Goal: Task Accomplishment & Management: Manage account settings

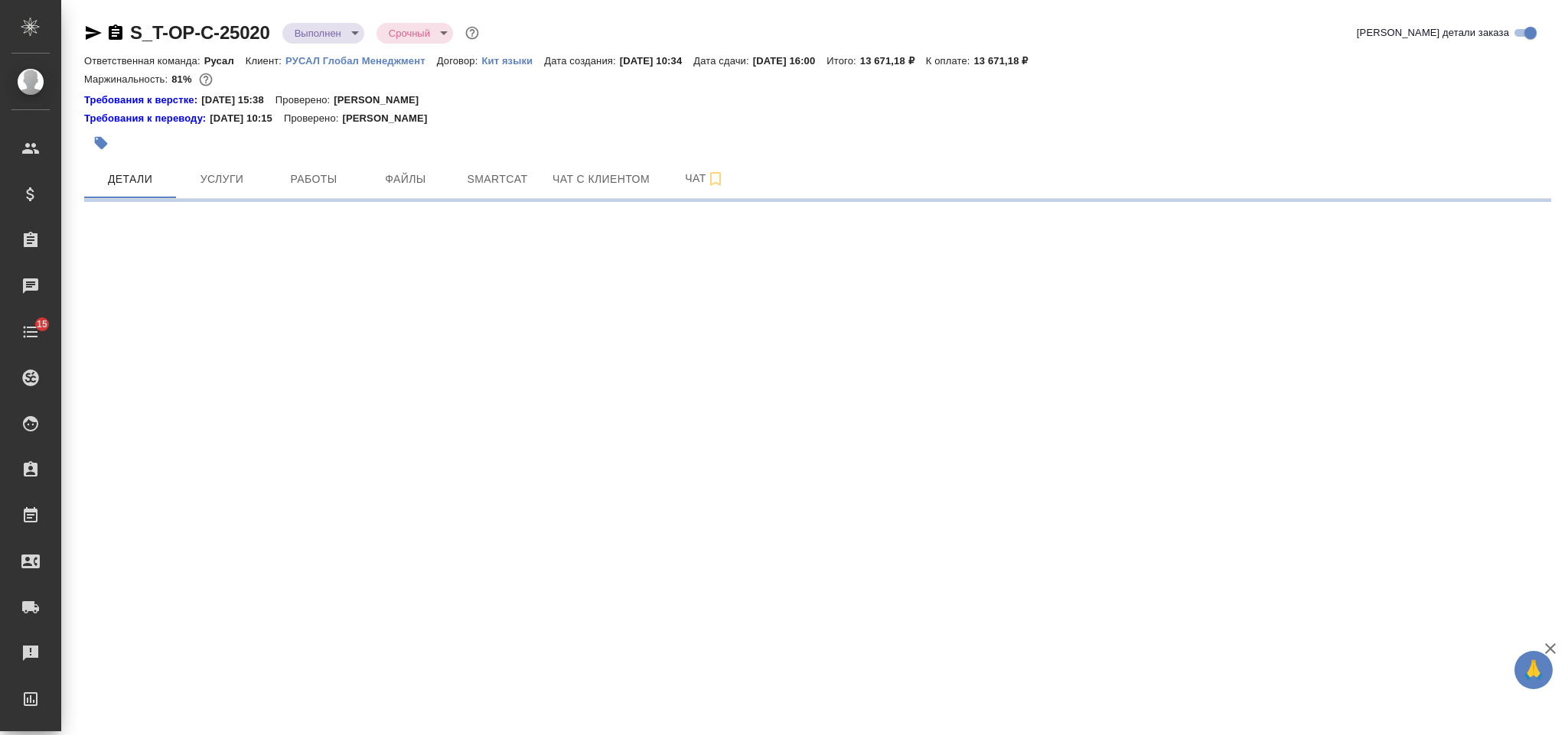
select select "RU"
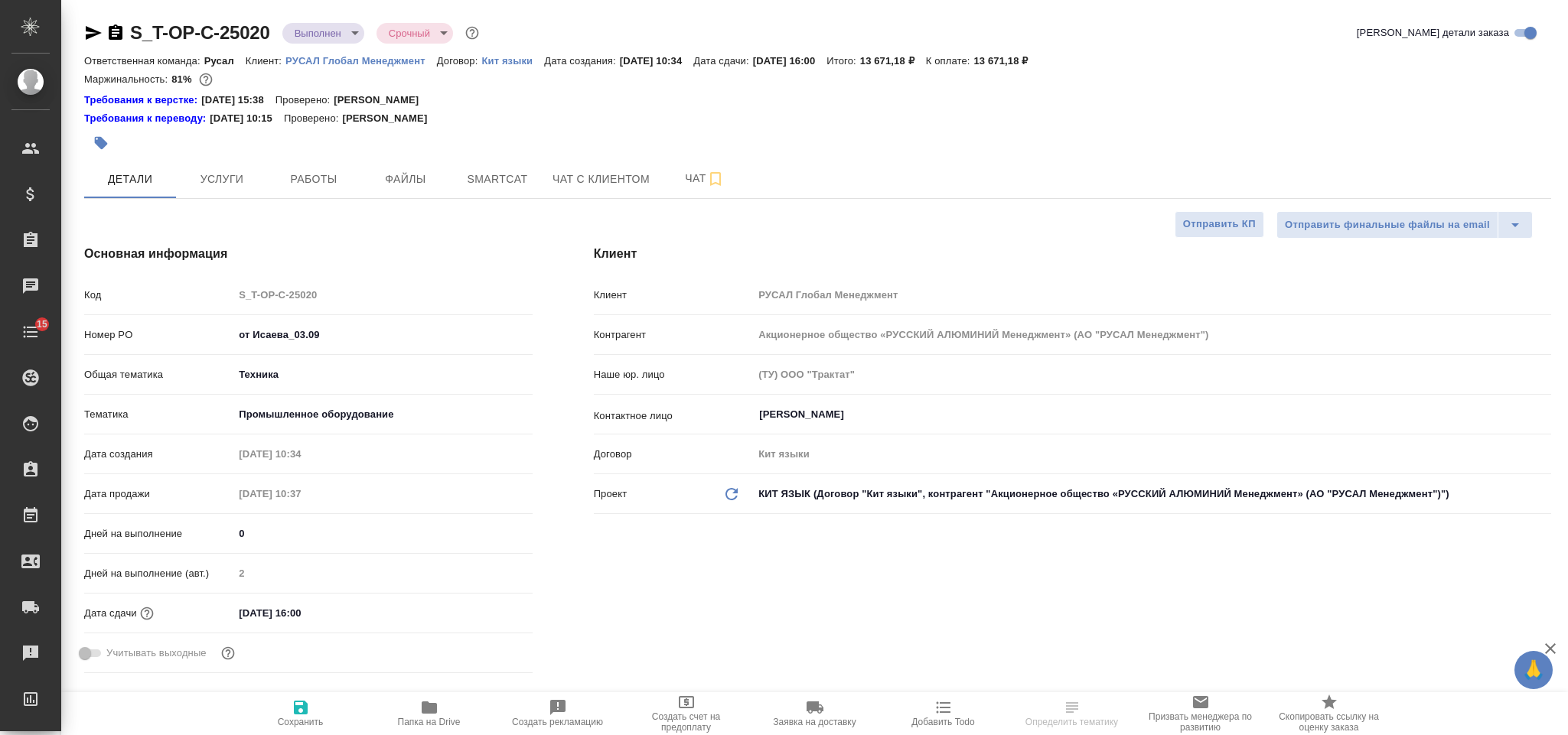
type input "[PERSON_NAME]"
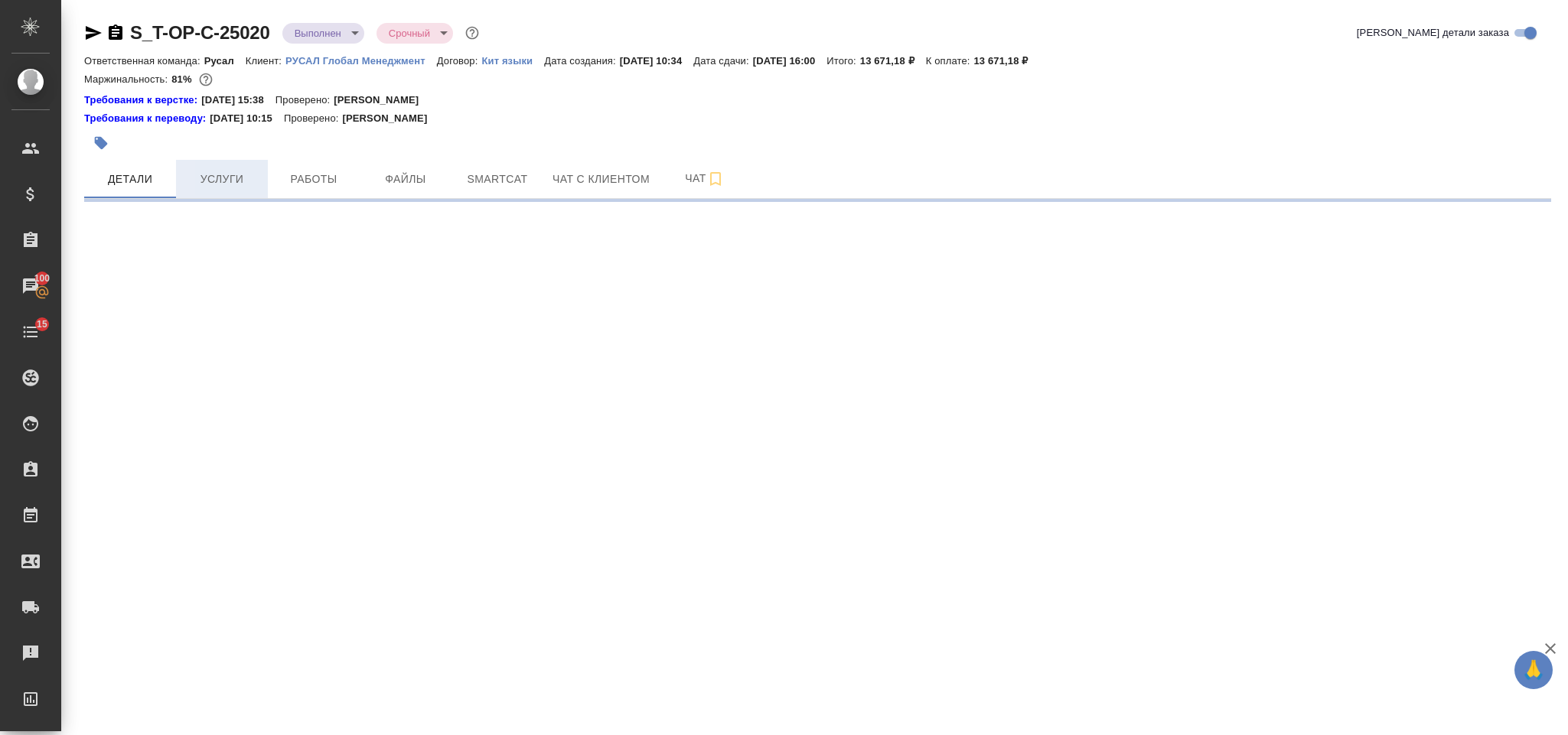
click at [238, 177] on span "Услуги" at bounding box center [221, 178] width 73 height 19
select select "RU"
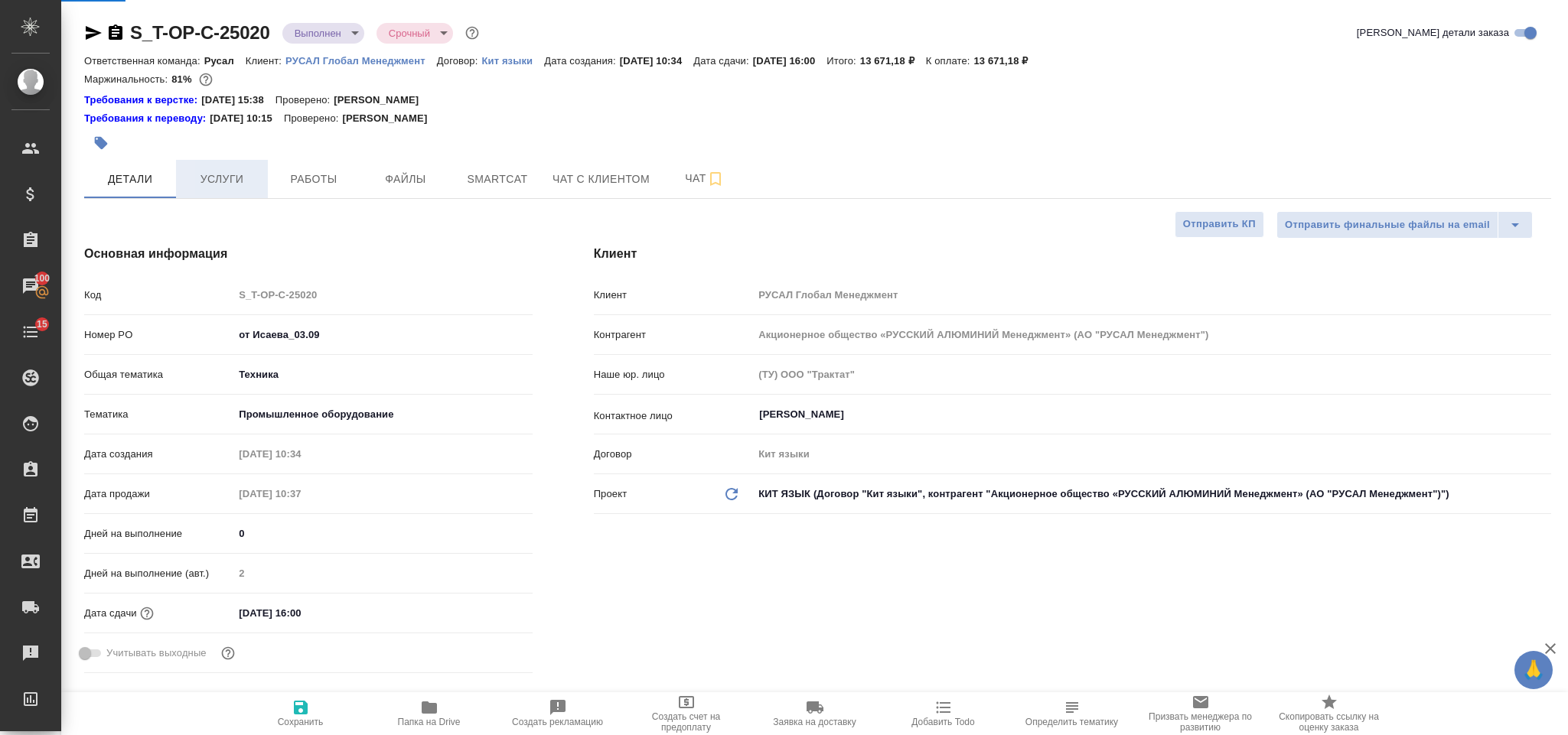
type textarea "x"
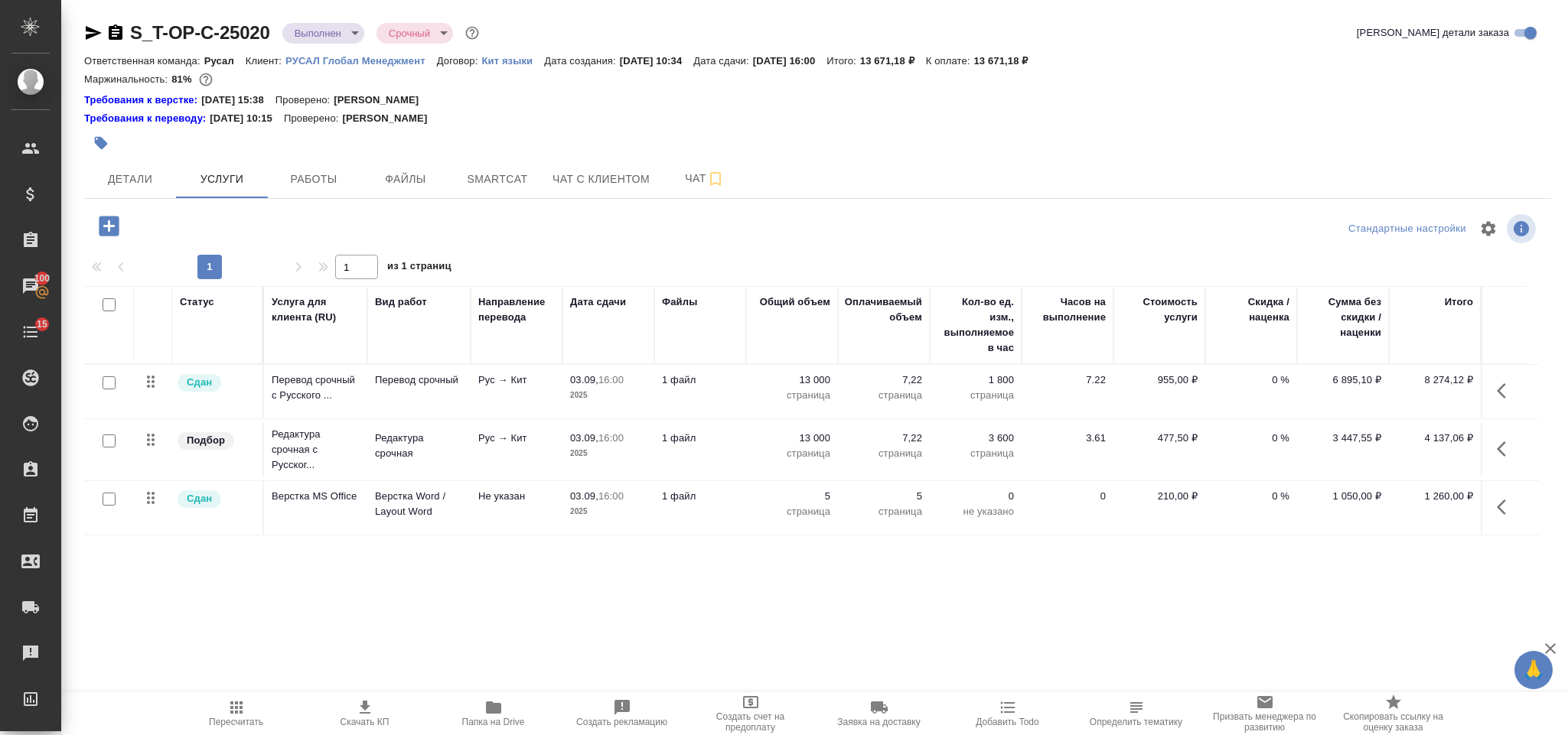
click at [1510, 390] on icon "button" at bounding box center [1506, 391] width 19 height 19
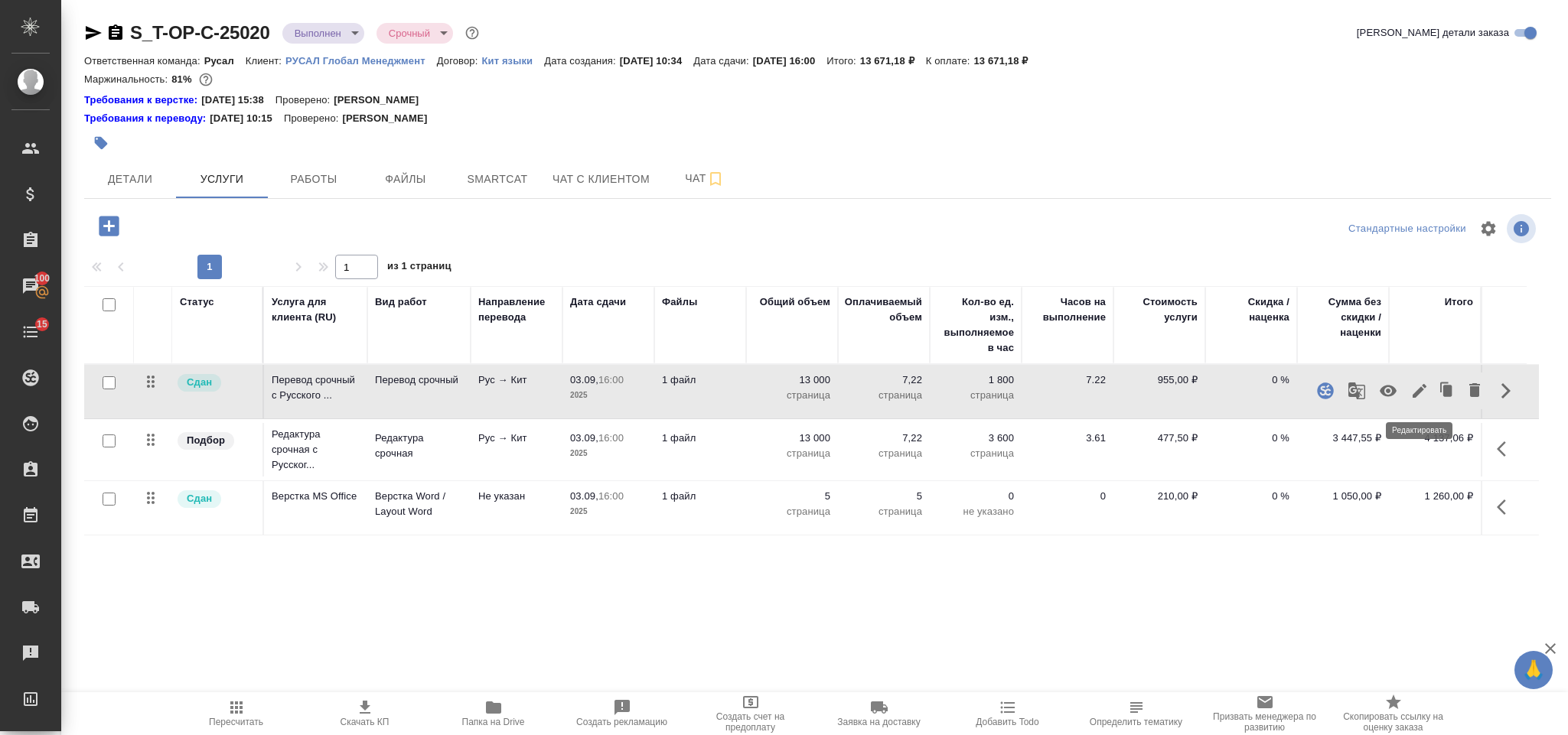
click at [1421, 400] on icon "button" at bounding box center [1419, 391] width 19 height 19
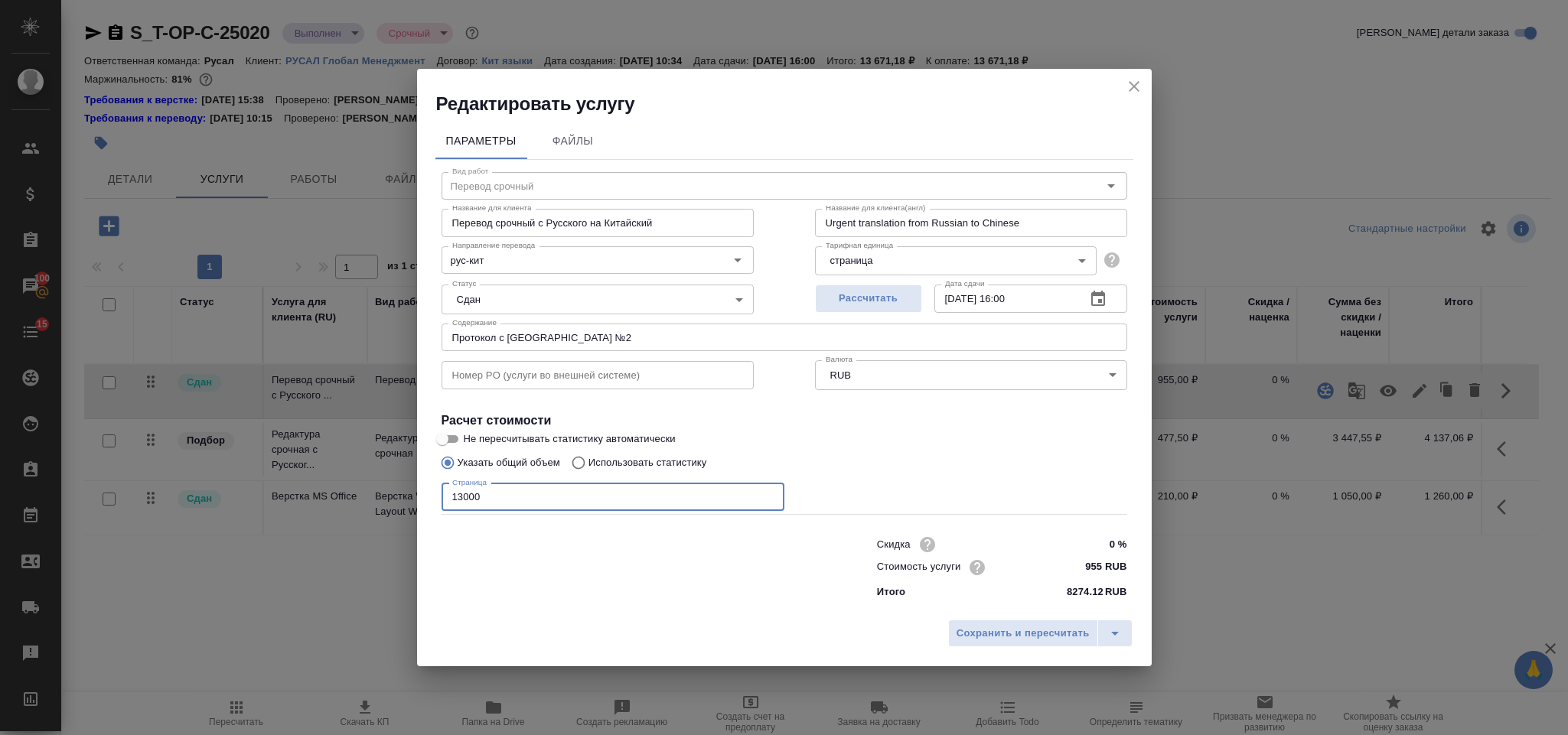
click at [442, 502] on input "13000" at bounding box center [613, 497] width 343 height 28
drag, startPoint x: 487, startPoint y: 505, endPoint x: 450, endPoint y: 505, distance: 37.0
click at [450, 505] on input "13000" at bounding box center [613, 497] width 343 height 28
type input "21600"
click at [1028, 640] on span "Сохранить и пересчитать" at bounding box center [1023, 633] width 133 height 18
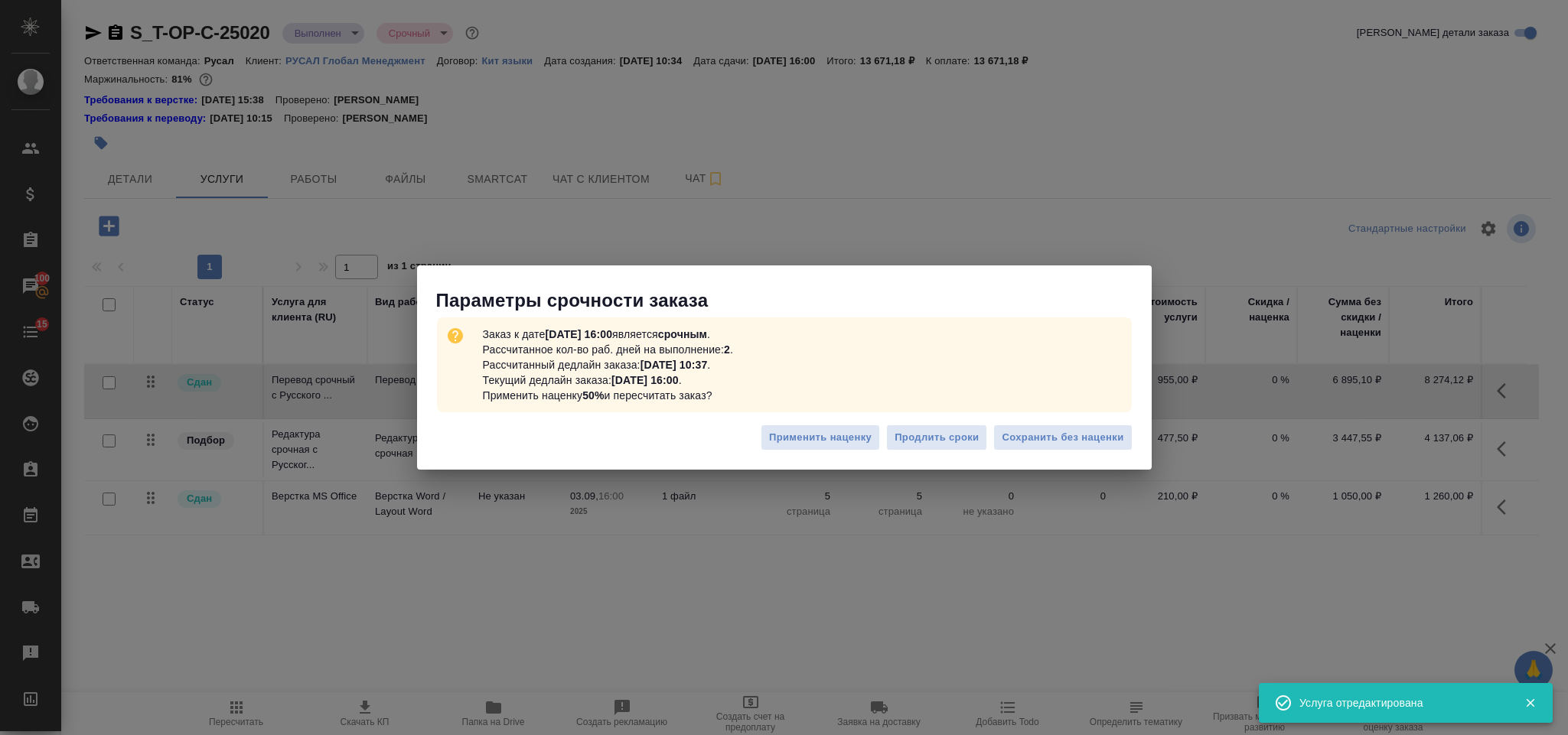
click at [1022, 421] on div "Применить наценку Продлить сроки Сохранить без наценки" at bounding box center [784, 443] width 734 height 54
click at [1022, 432] on span "Сохранить без наценки" at bounding box center [1062, 438] width 121 height 18
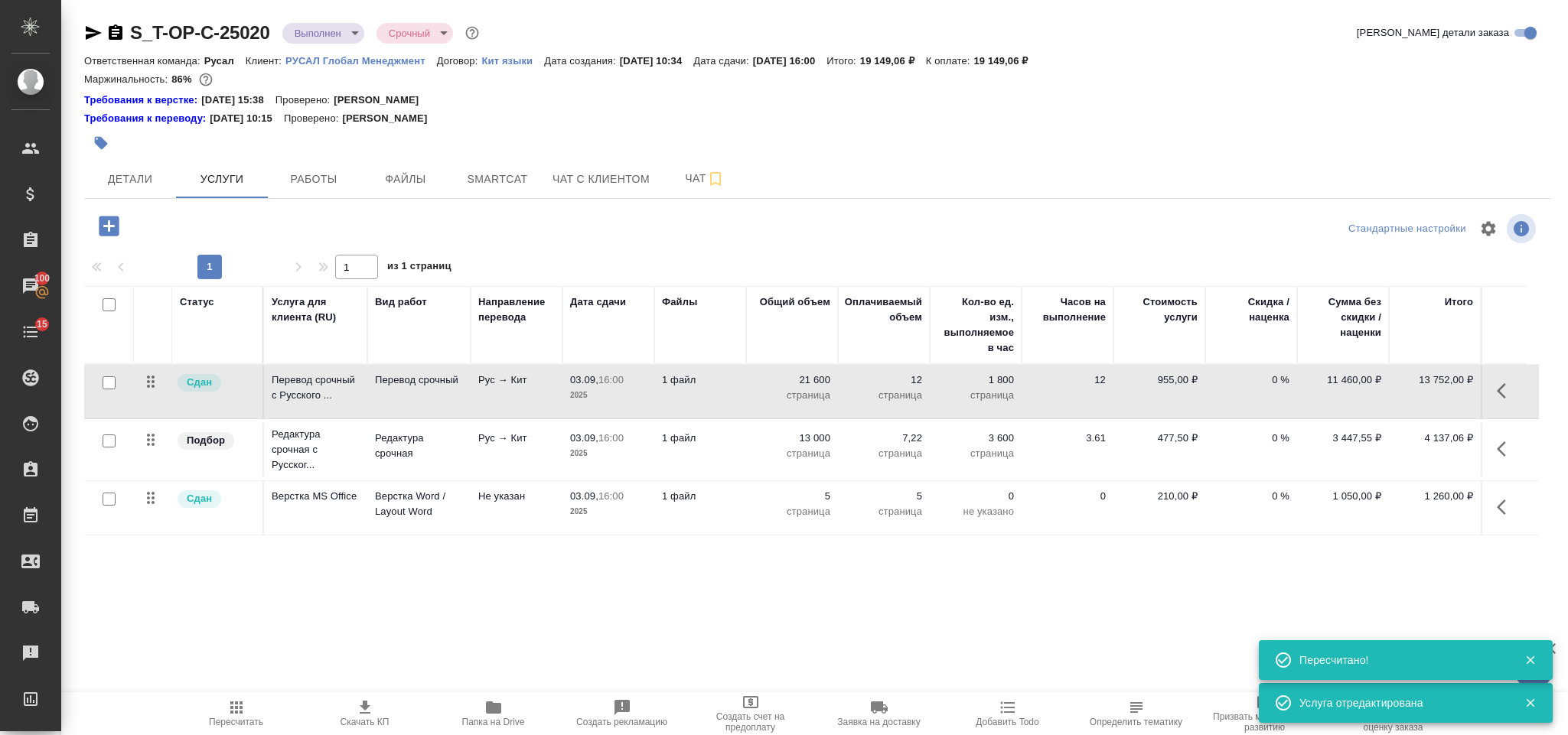
click at [1497, 452] on icon "button" at bounding box center [1506, 449] width 19 height 19
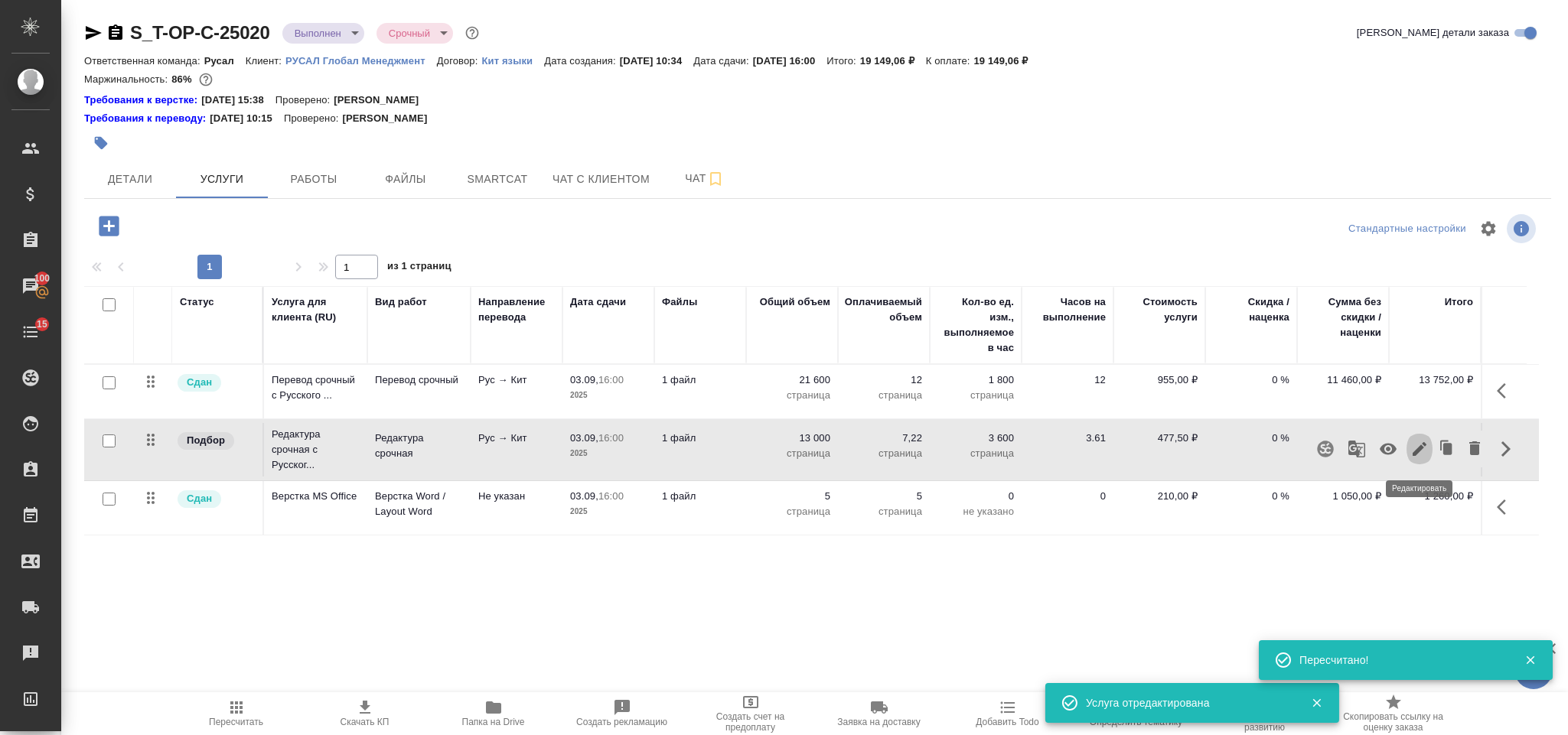
click at [1414, 448] on icon "button" at bounding box center [1419, 449] width 19 height 19
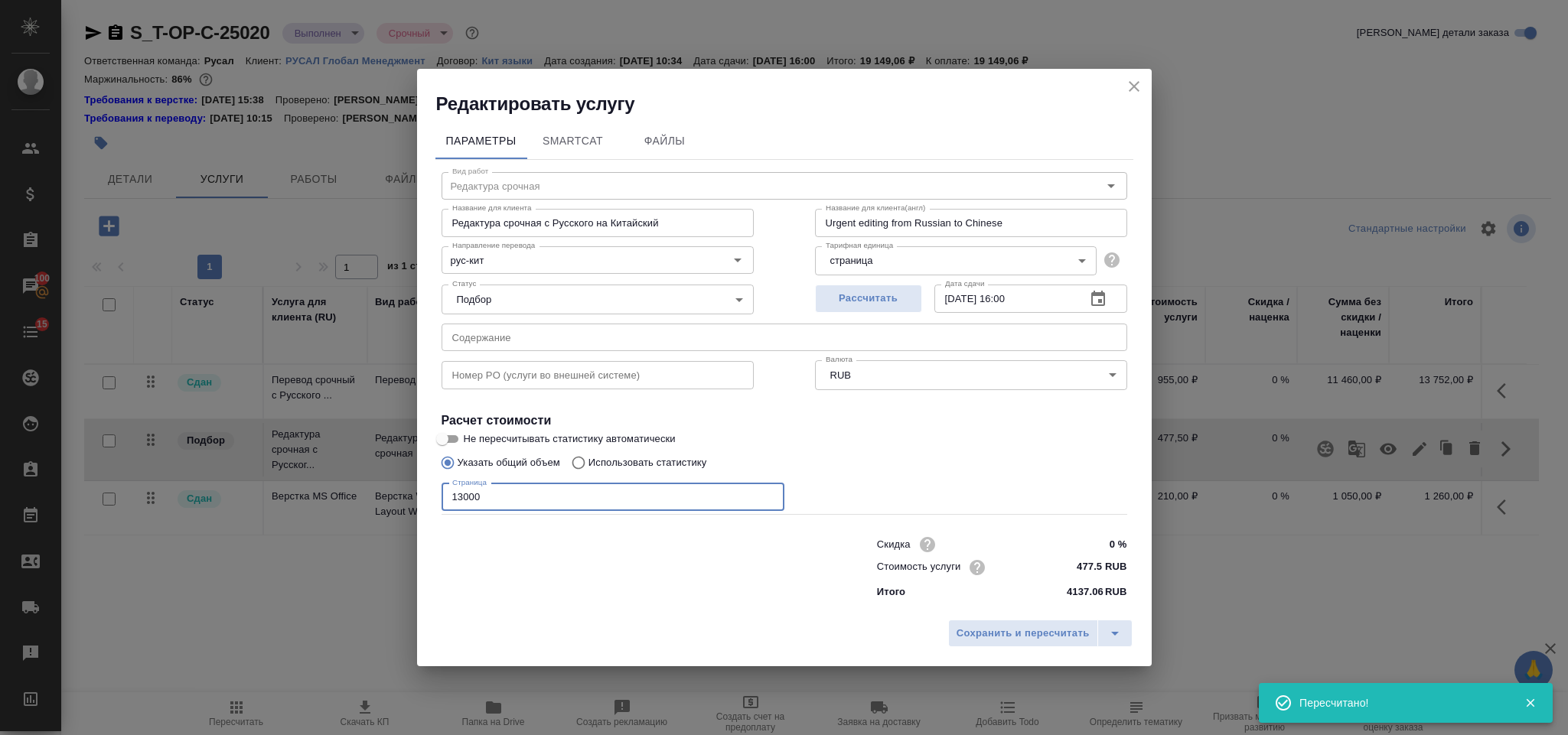
drag, startPoint x: 507, startPoint y: 496, endPoint x: 454, endPoint y: 491, distance: 53.2
click at [455, 491] on input "13000" at bounding box center [613, 497] width 343 height 28
type input "1"
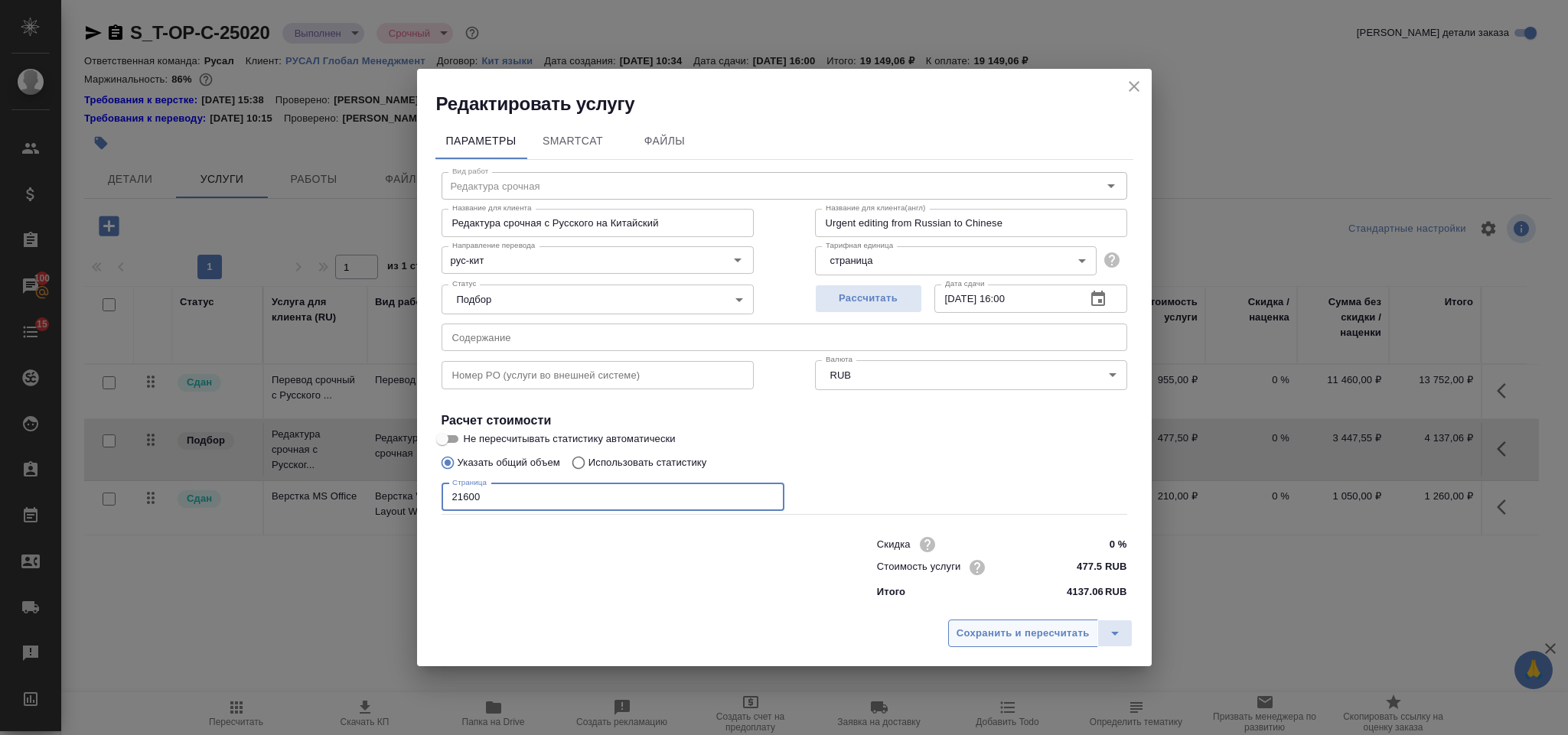
type input "21600"
click at [1049, 645] on button "Сохранить и пересчитать" at bounding box center [1023, 632] width 150 height 28
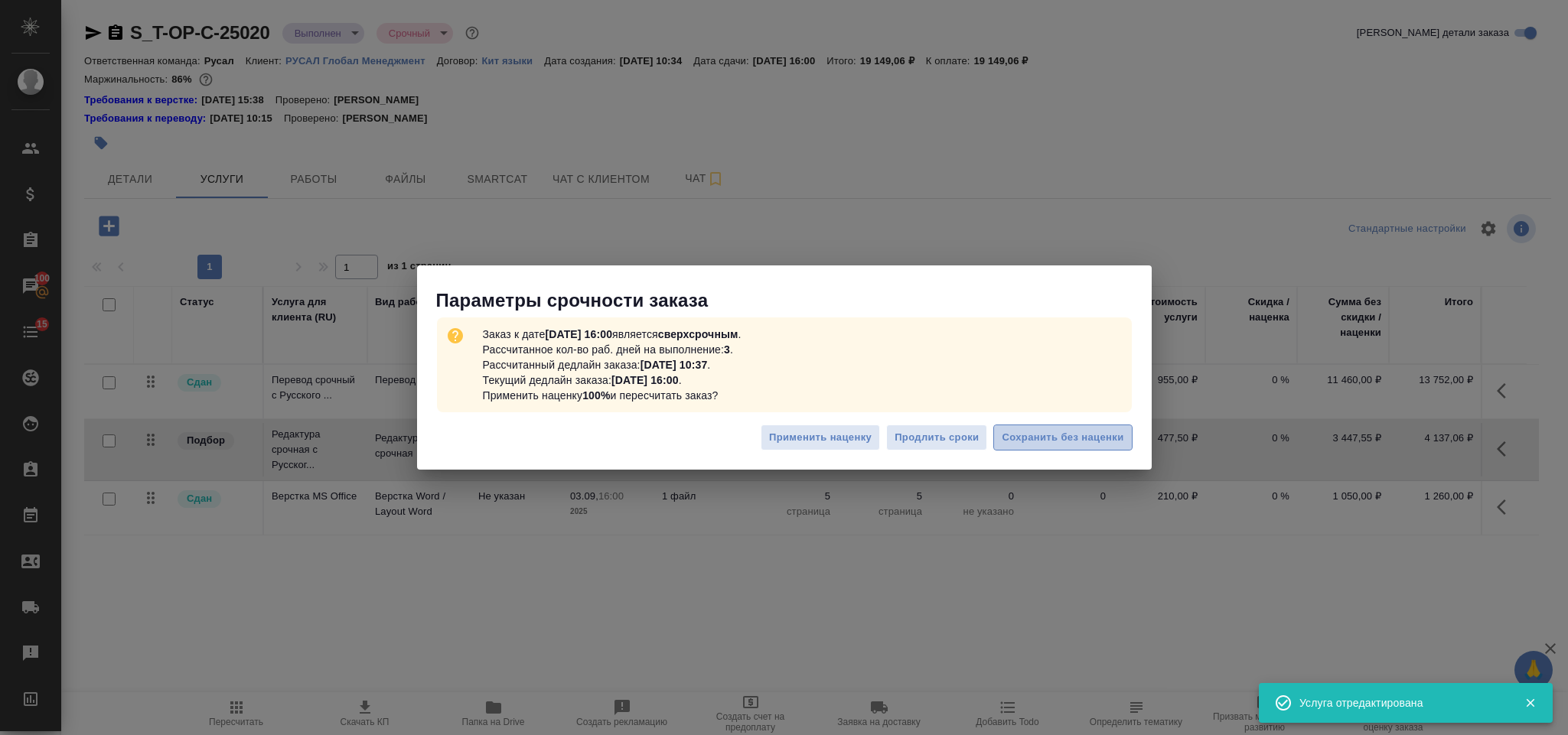
click at [1068, 450] on button "Сохранить без наценки" at bounding box center [1062, 438] width 138 height 27
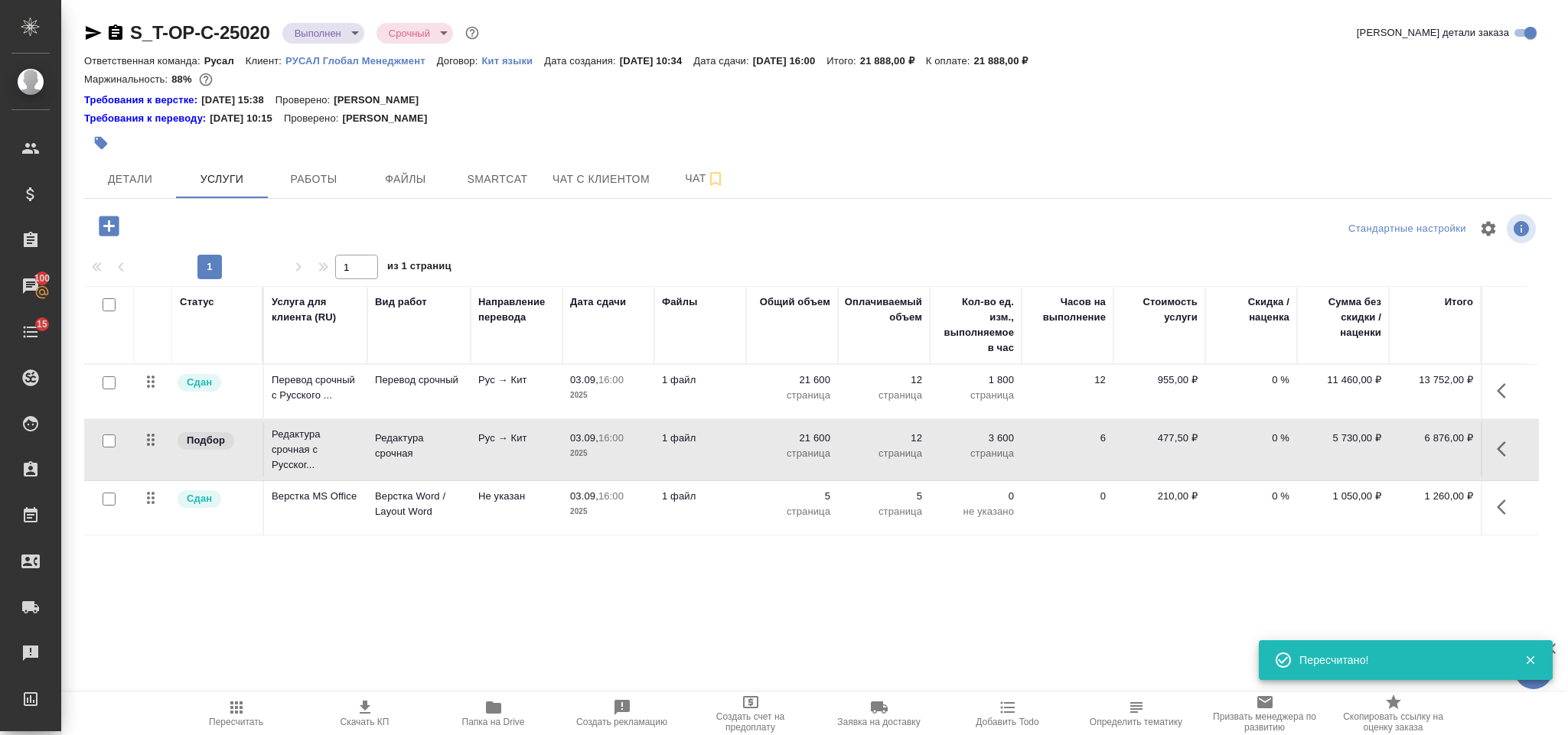
click at [1513, 509] on icon "button" at bounding box center [1506, 507] width 19 height 19
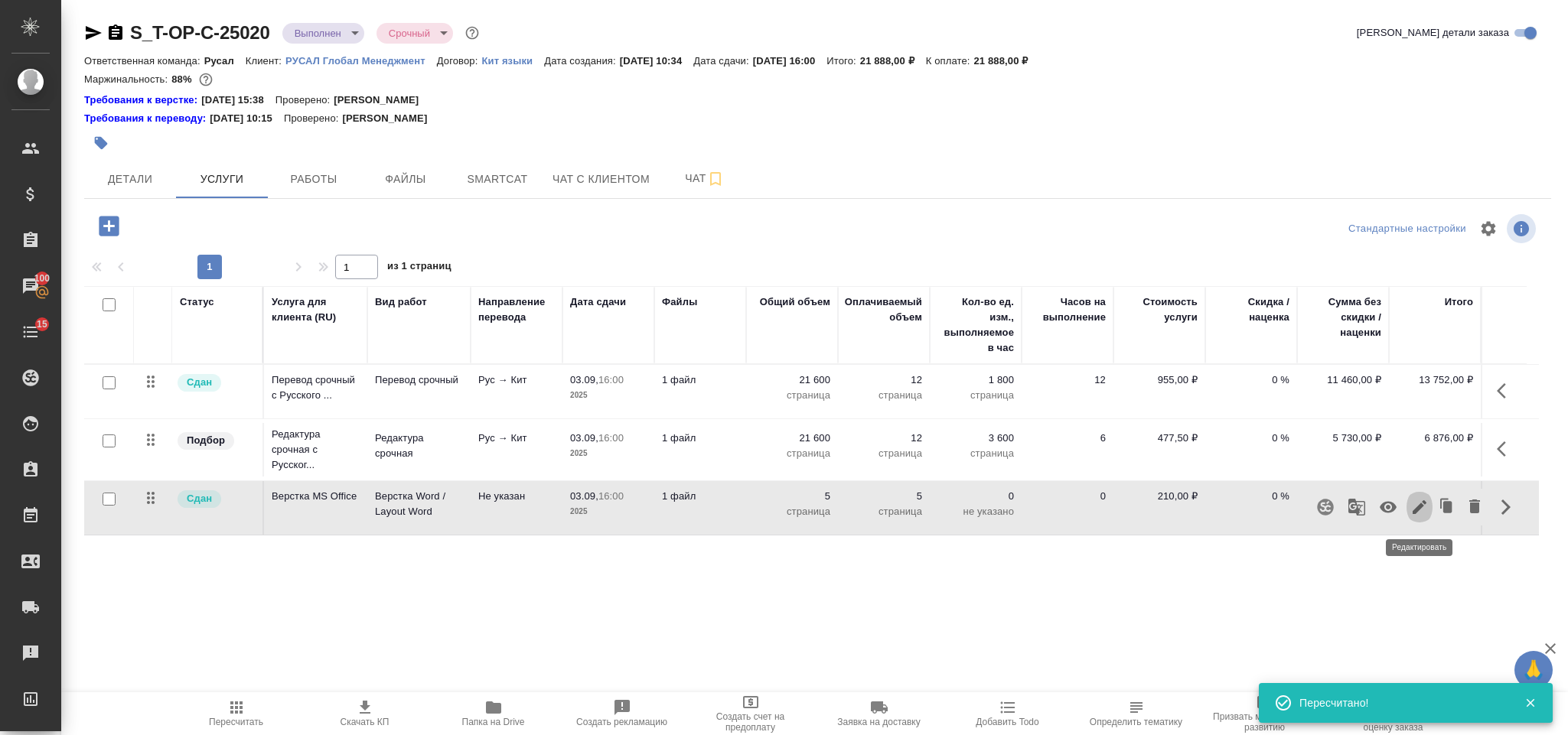
click at [1421, 510] on icon "button" at bounding box center [1419, 507] width 13 height 13
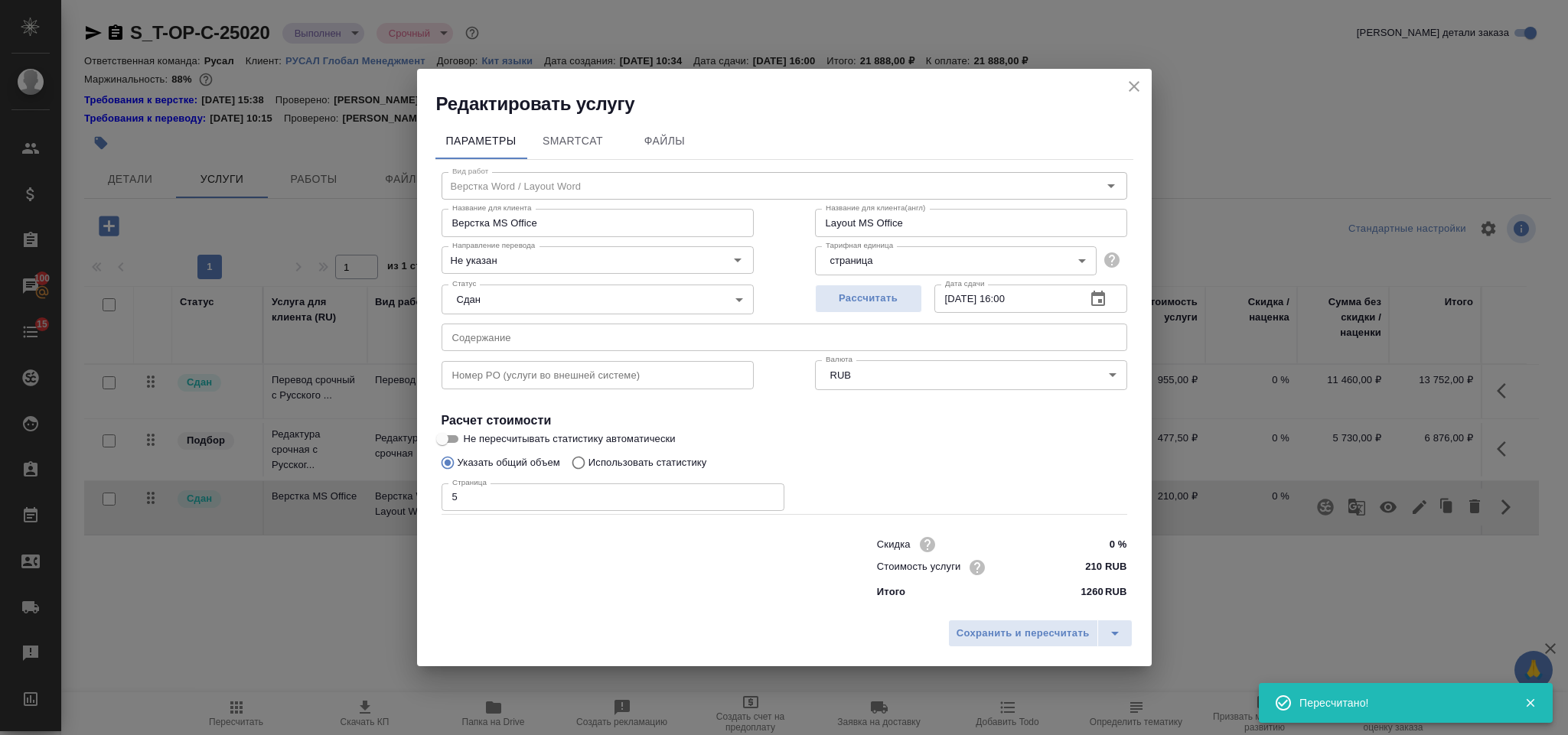
click at [470, 496] on input "5" at bounding box center [613, 497] width 343 height 28
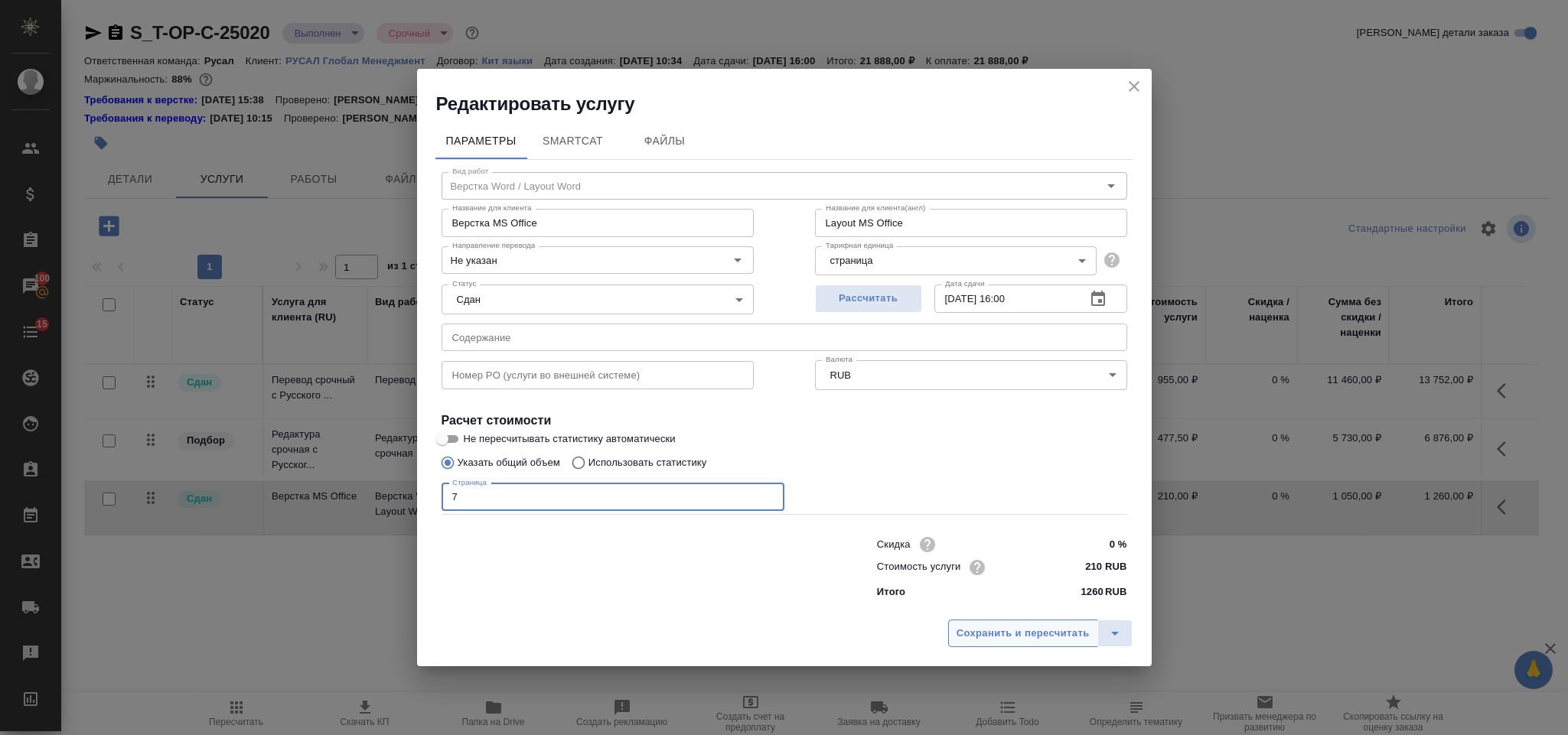
type input "7"
click at [1010, 634] on span "Сохранить и пересчитать" at bounding box center [1023, 633] width 133 height 18
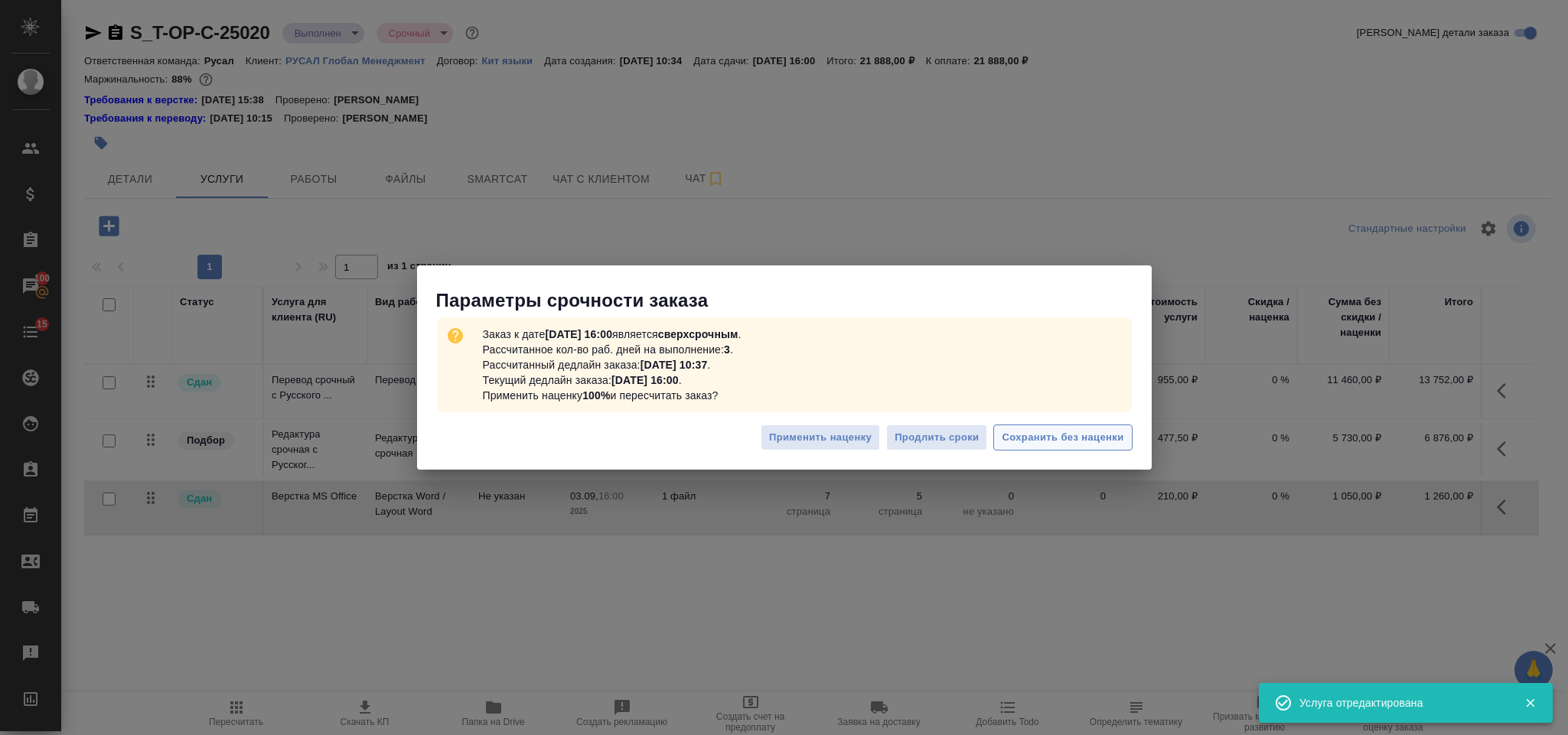
click at [1054, 434] on span "Сохранить без наценки" at bounding box center [1062, 438] width 121 height 18
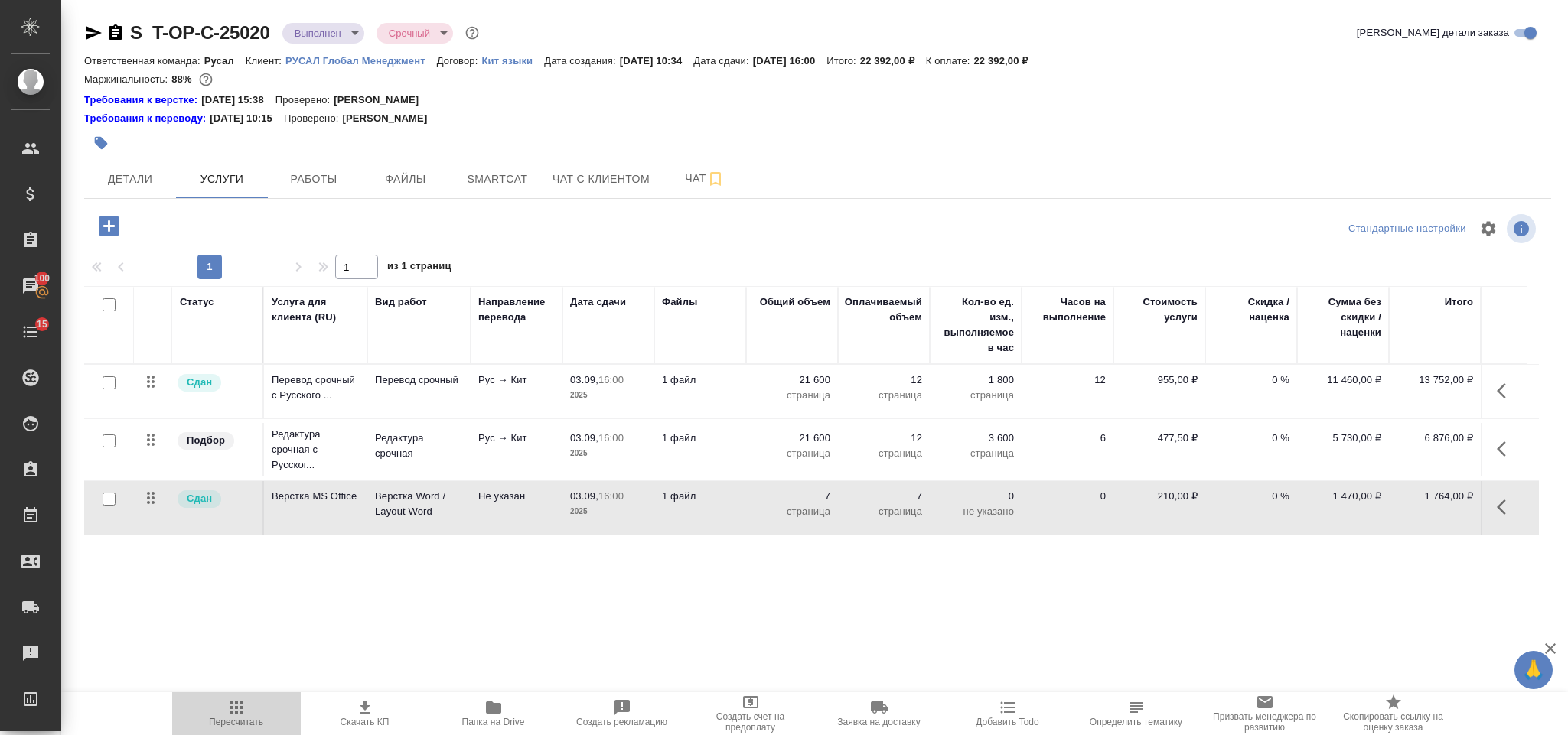
click at [234, 714] on icon "button" at bounding box center [236, 707] width 19 height 19
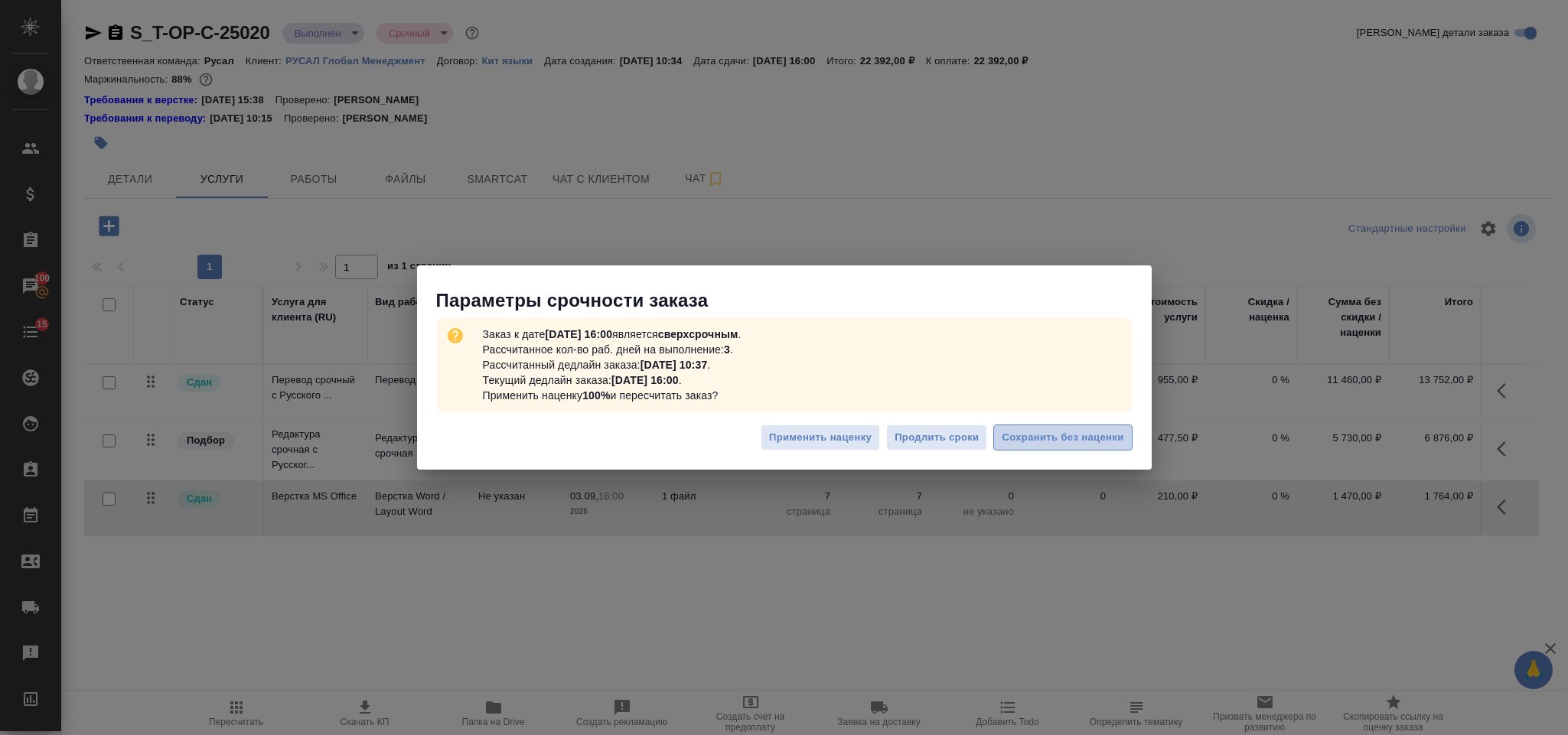
click at [1028, 434] on span "Сохранить без наценки" at bounding box center [1062, 438] width 121 height 18
